Goal: Register for event/course

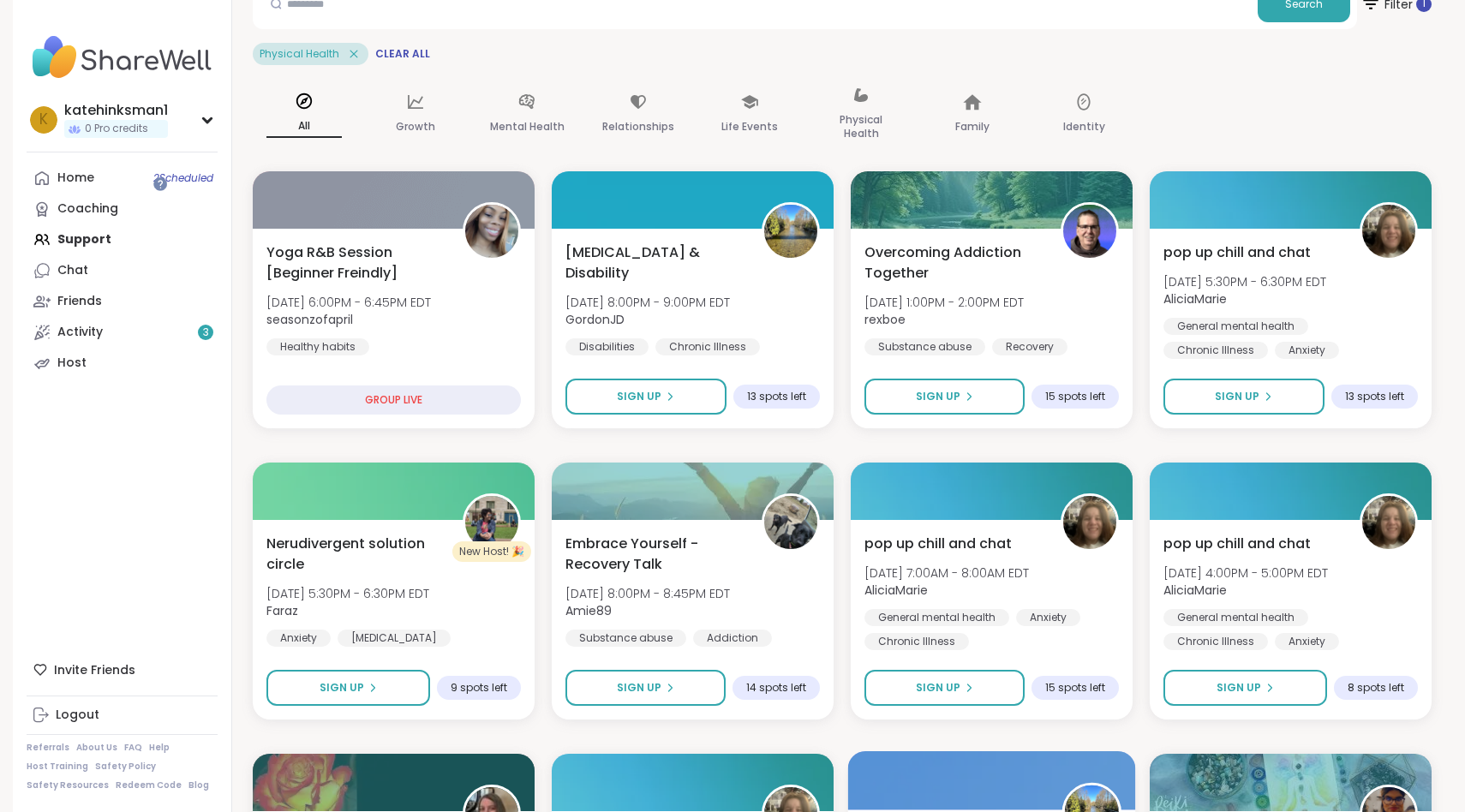
scroll to position [126, 0]
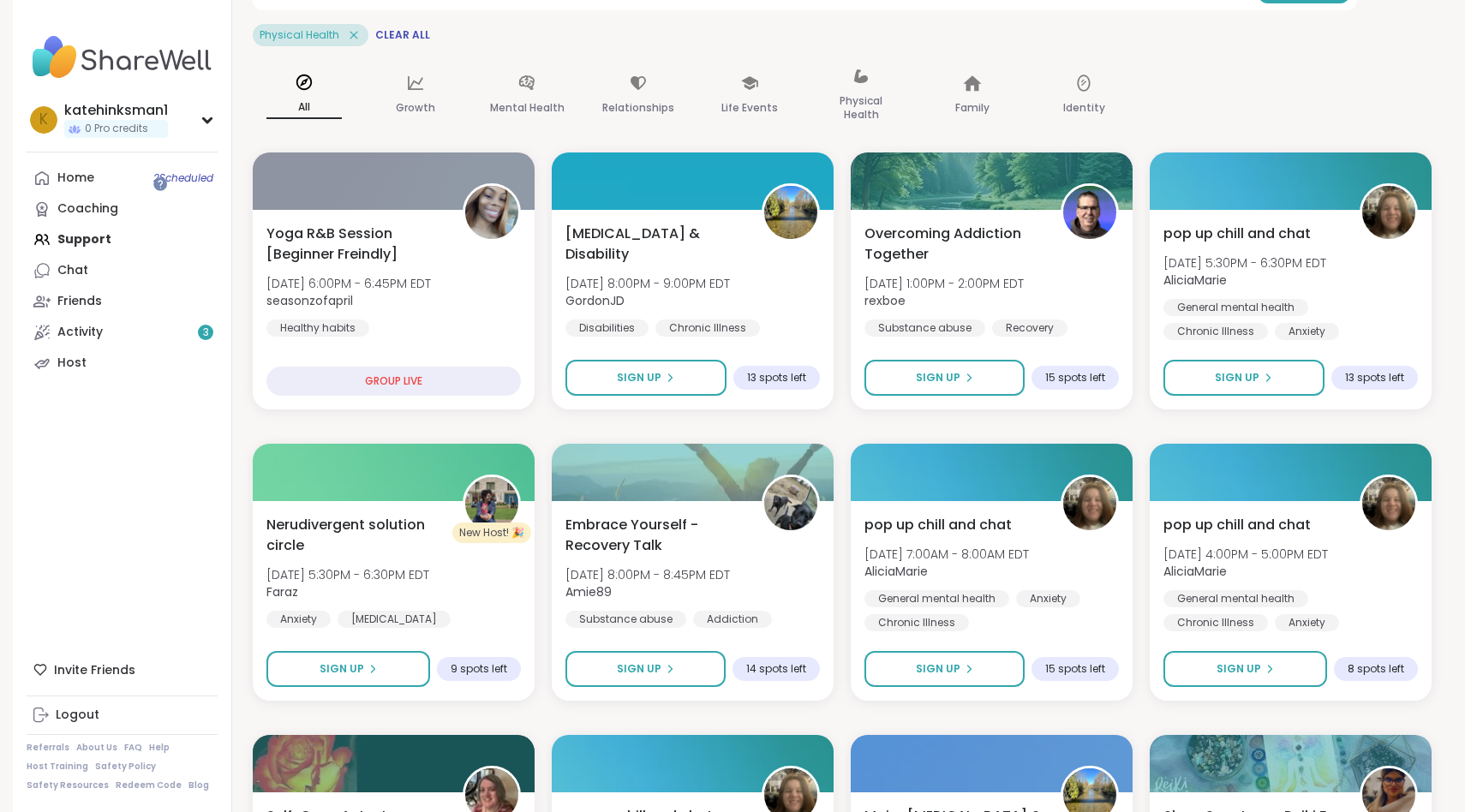
click at [346, 27] on icon at bounding box center [353, 35] width 15 height 15
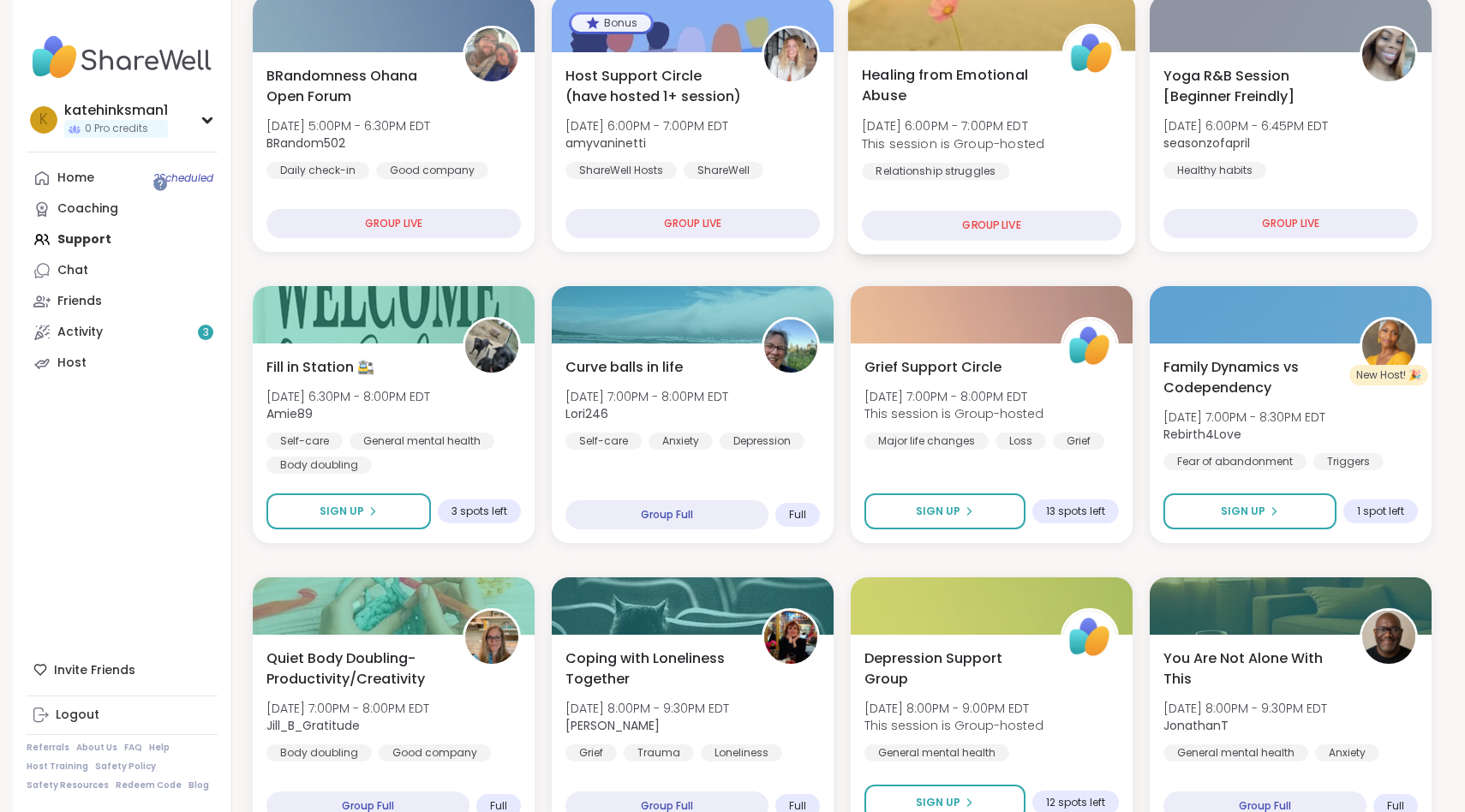
scroll to position [252, 0]
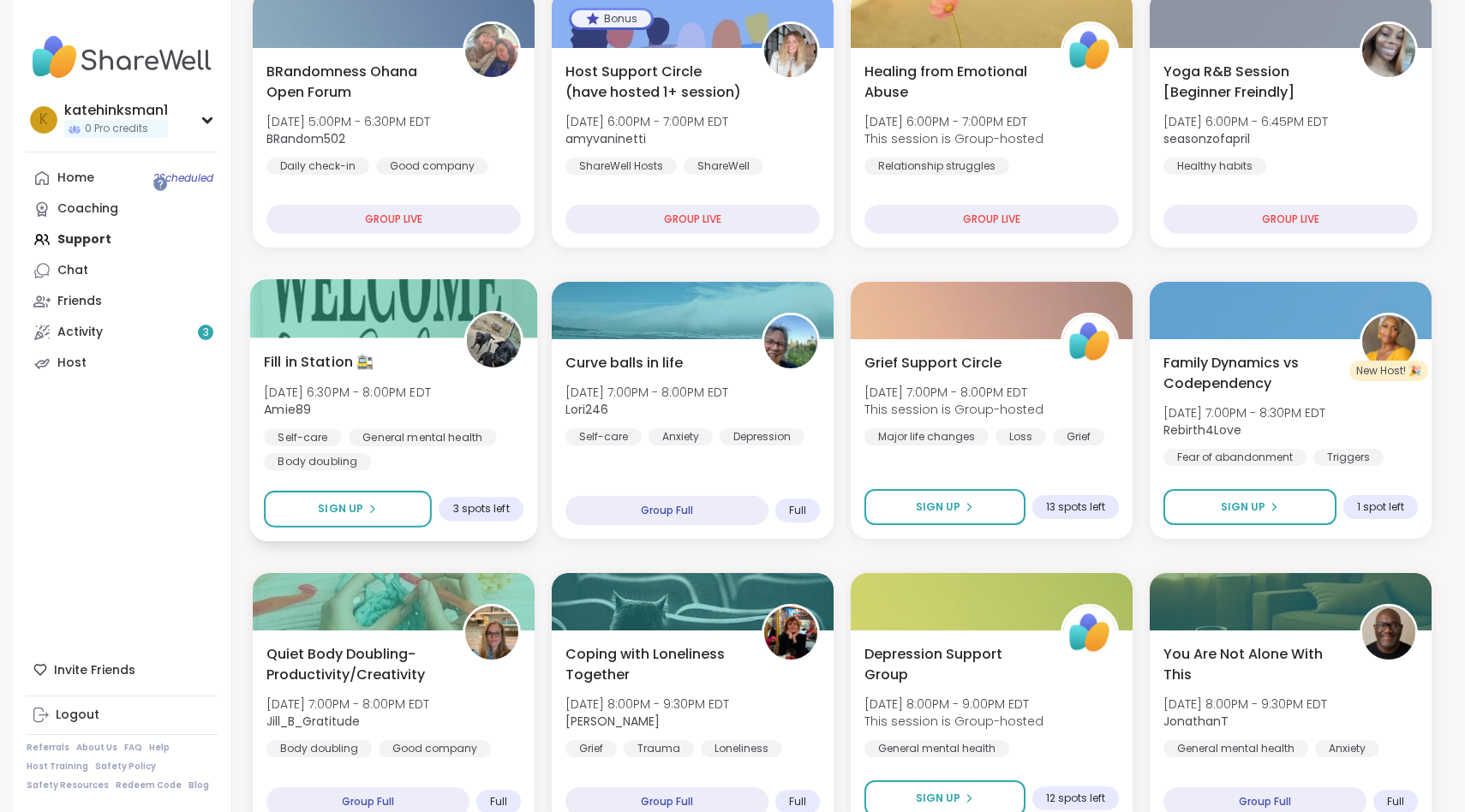
click at [295, 352] on div "Fill in Station 🚉 [DATE] 6:30PM - 8:00PM EDT Amie89 Self-care General mental he…" at bounding box center [393, 411] width 260 height 119
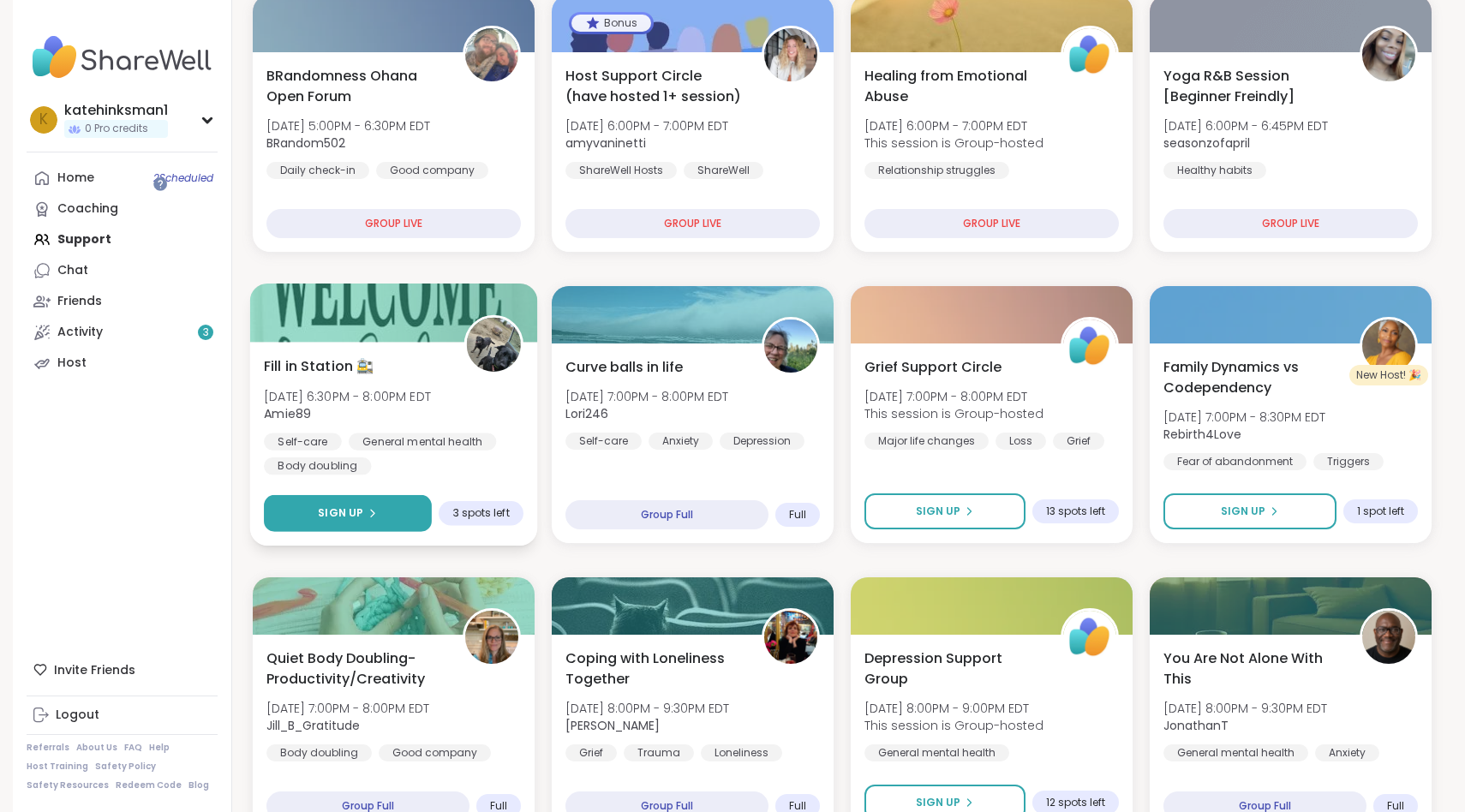
click at [343, 495] on button "Sign Up" at bounding box center [347, 513] width 168 height 37
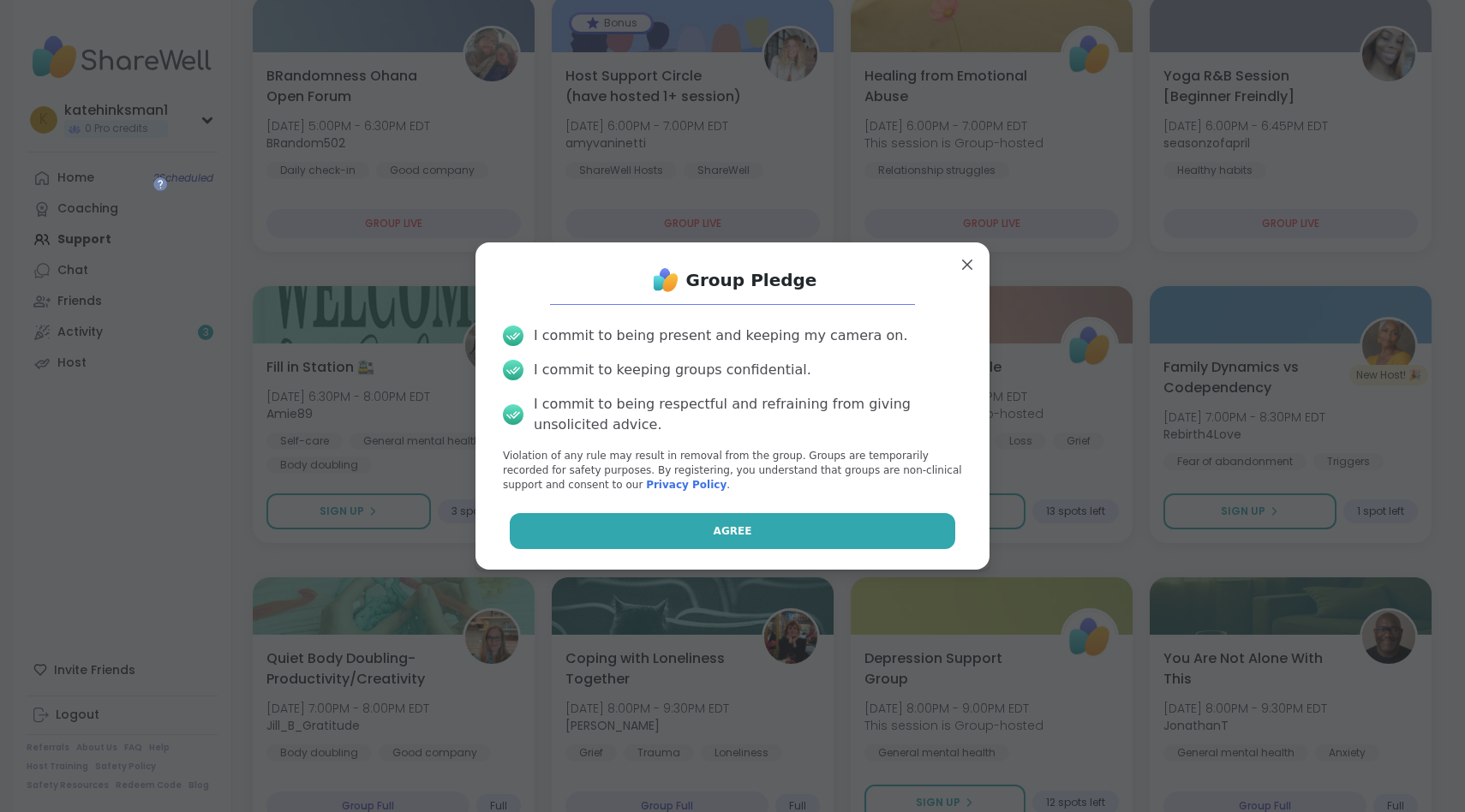
click at [662, 513] on button "Agree" at bounding box center [732, 531] width 446 height 36
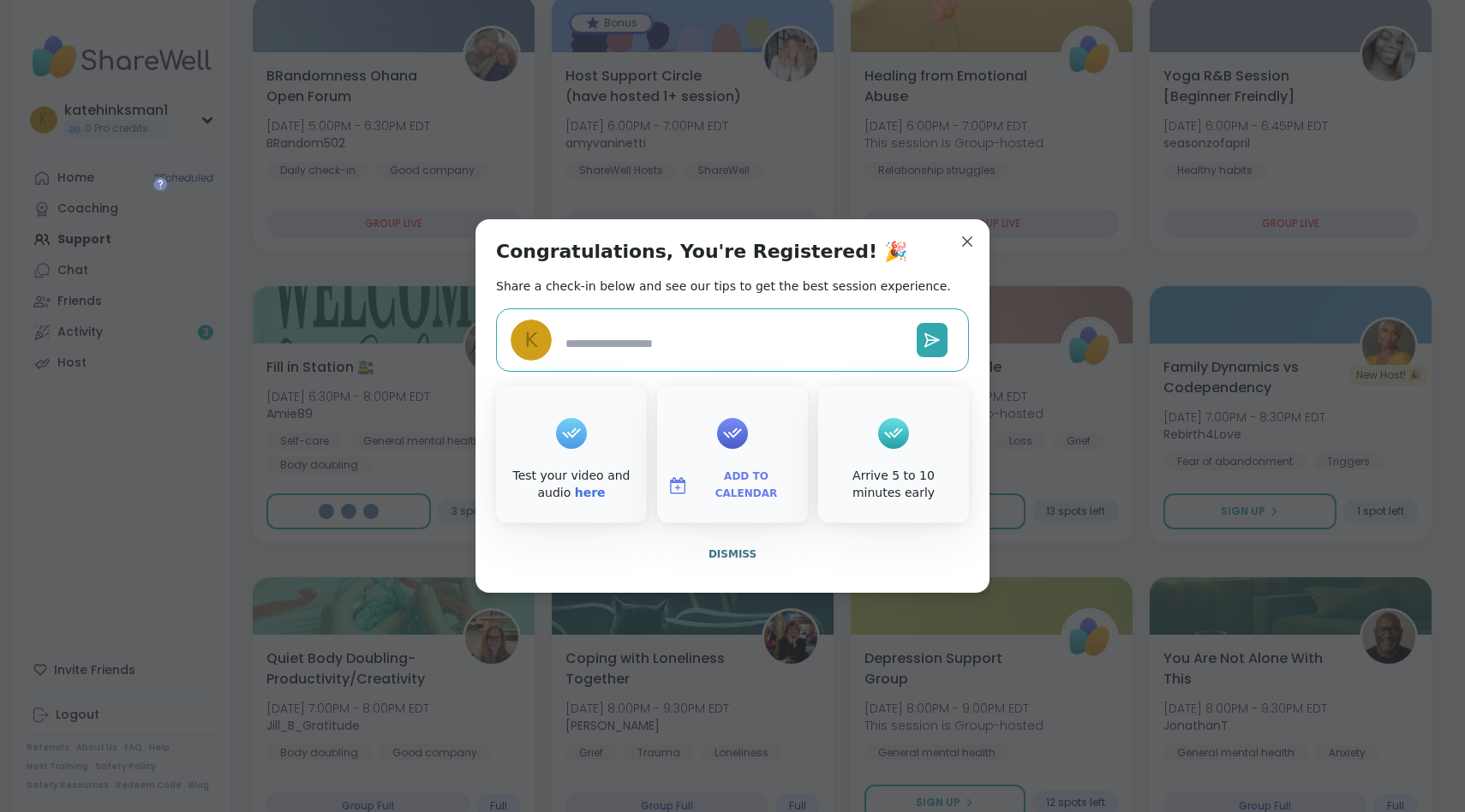
type textarea "*"
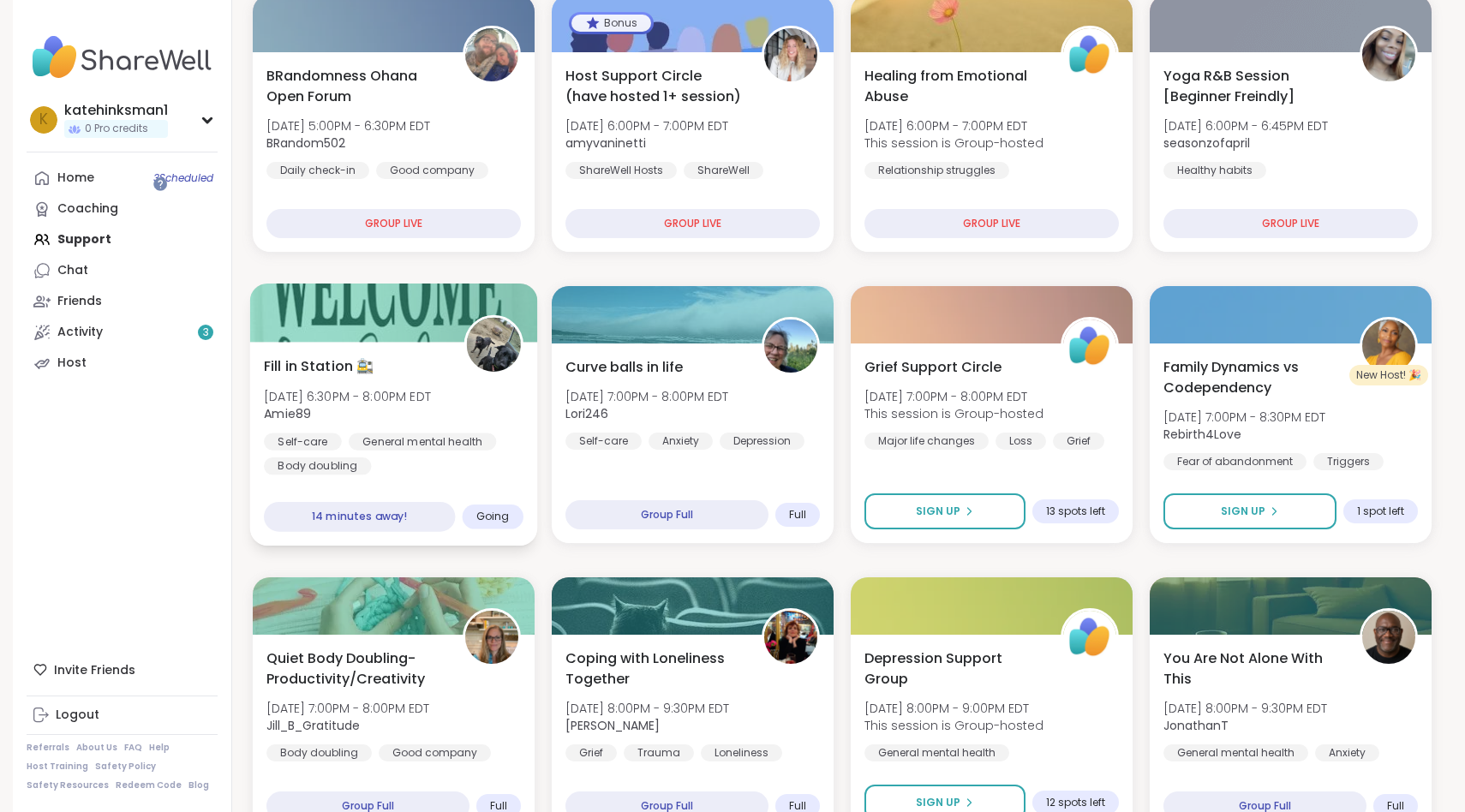
click at [464, 315] on div at bounding box center [493, 344] width 59 height 59
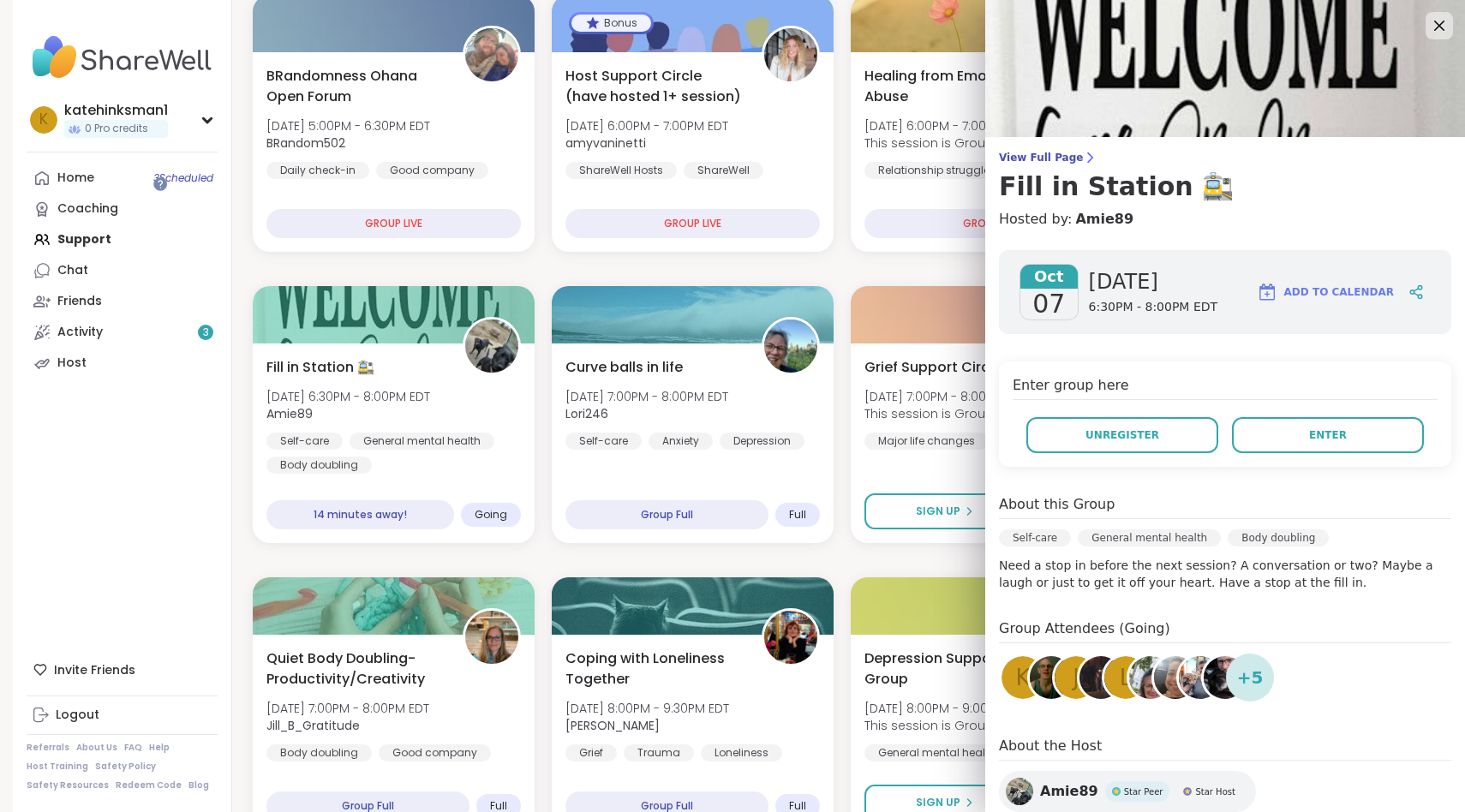
click at [1256, 654] on div "+ 5" at bounding box center [1249, 678] width 48 height 48
